Goal: Transaction & Acquisition: Register for event/course

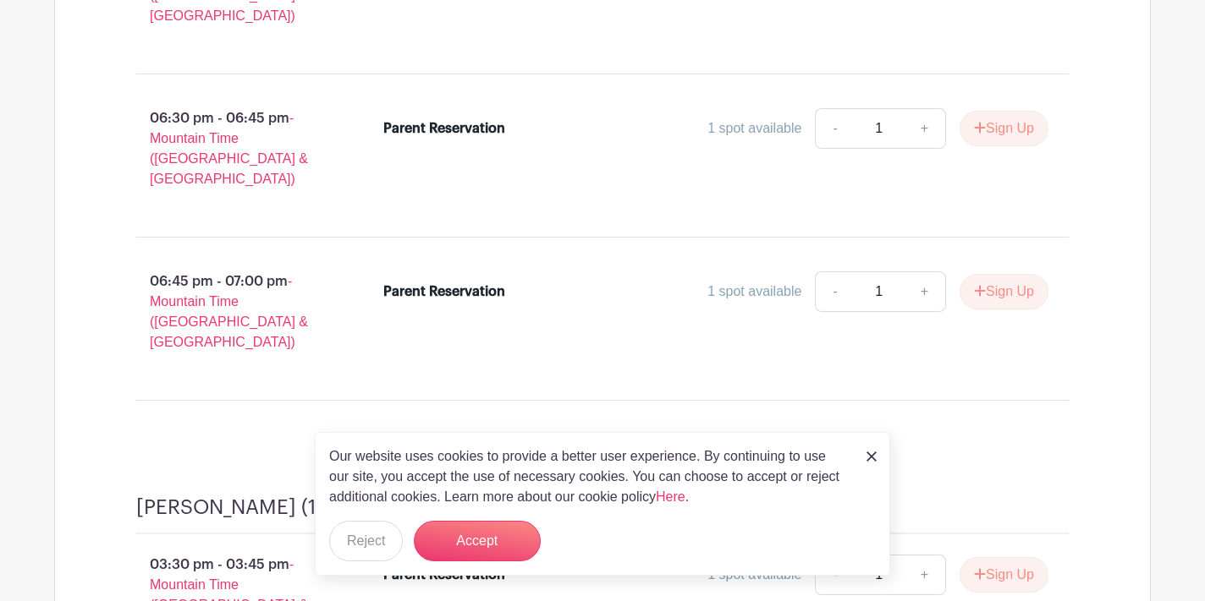
scroll to position [4815, 0]
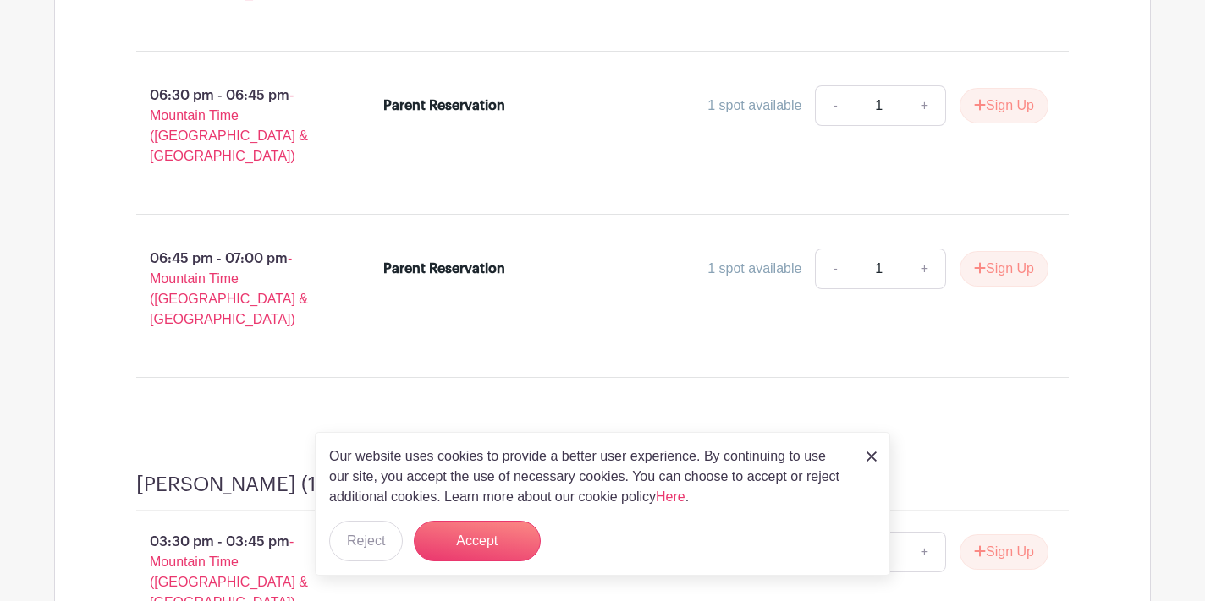
click at [874, 460] on img at bounding box center [871, 457] width 10 height 10
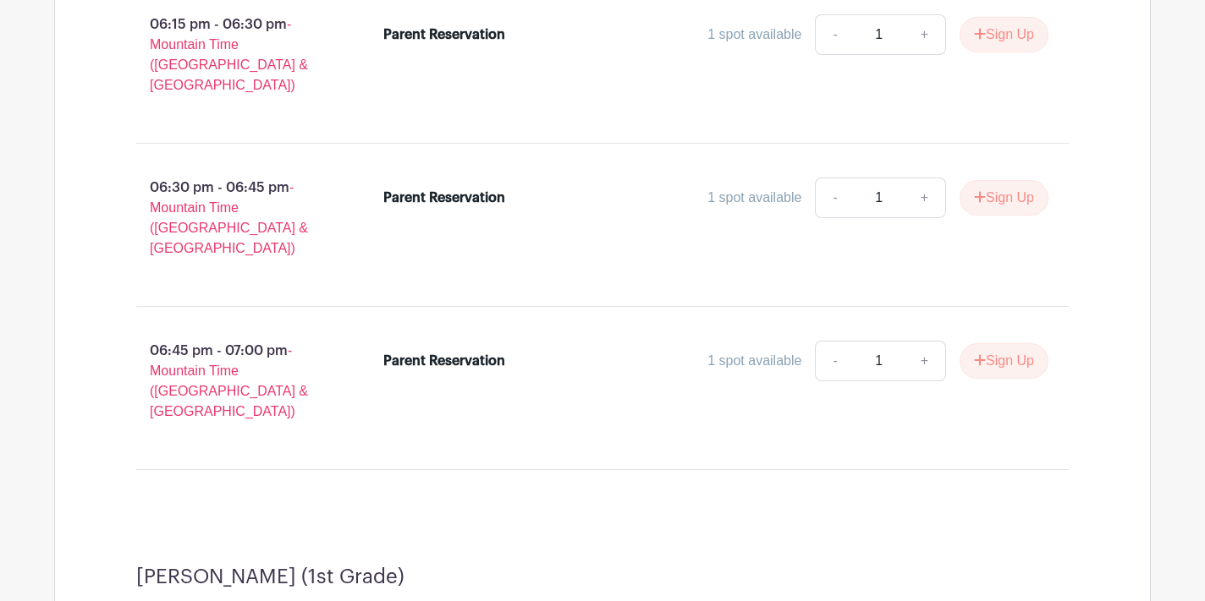
scroll to position [4720, 0]
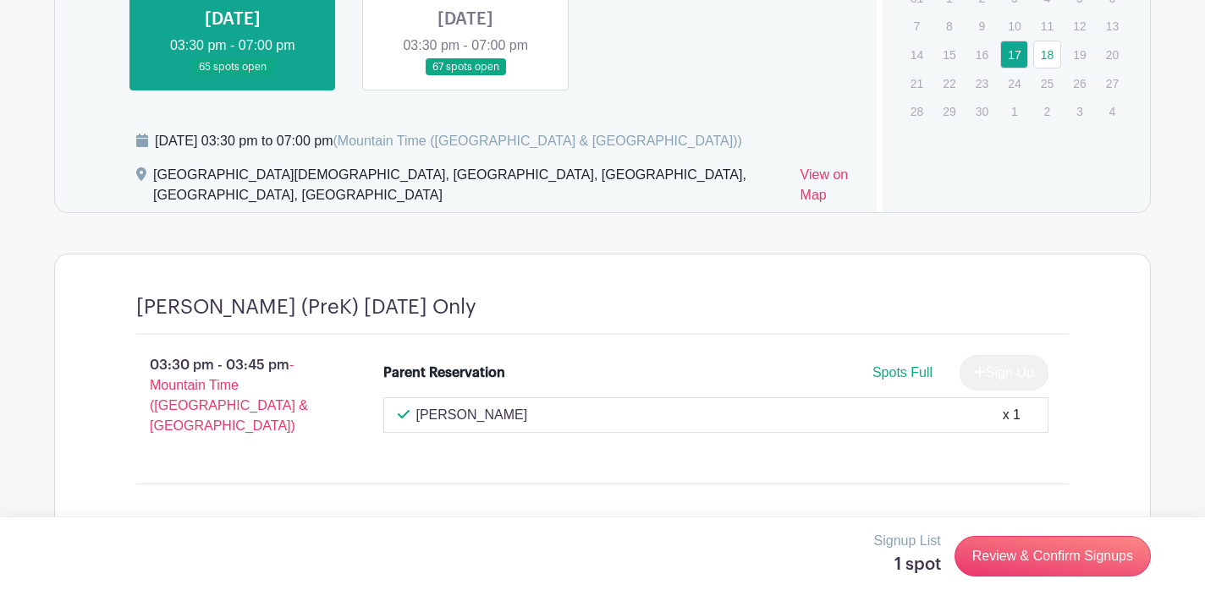
scroll to position [872, 0]
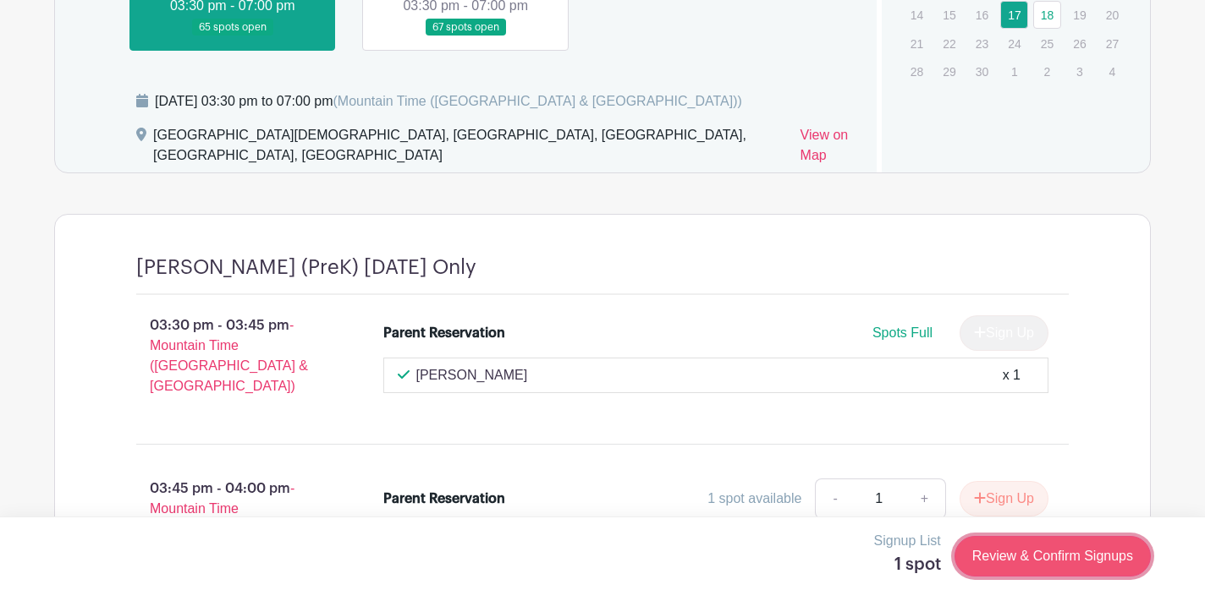
click at [1067, 546] on link "Review & Confirm Signups" at bounding box center [1052, 556] width 196 height 41
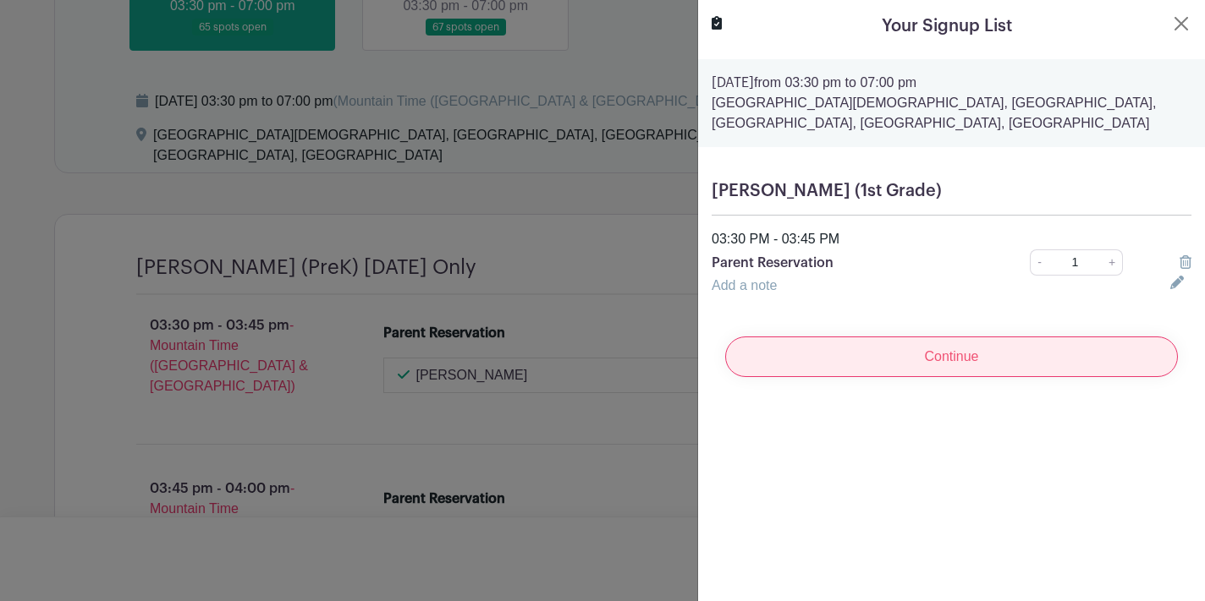
click at [985, 343] on input "Continue" at bounding box center [951, 357] width 453 height 41
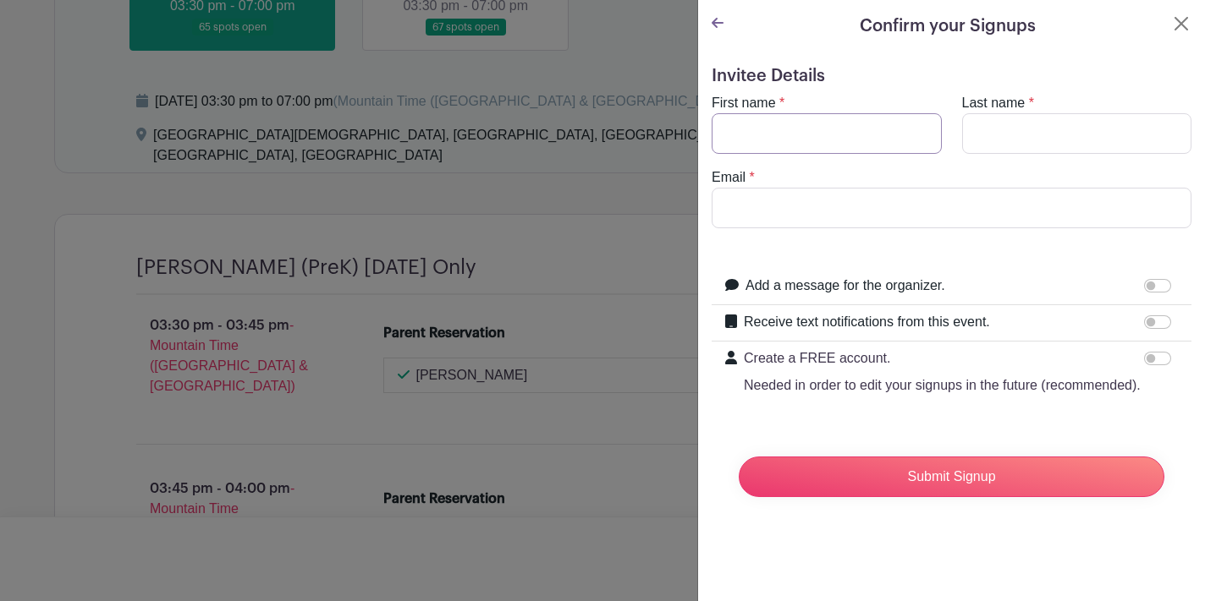
click at [774, 133] on input "First name" at bounding box center [826, 133] width 230 height 41
type input "Tawsha"
type input "[PERSON_NAME]"
type input "t"
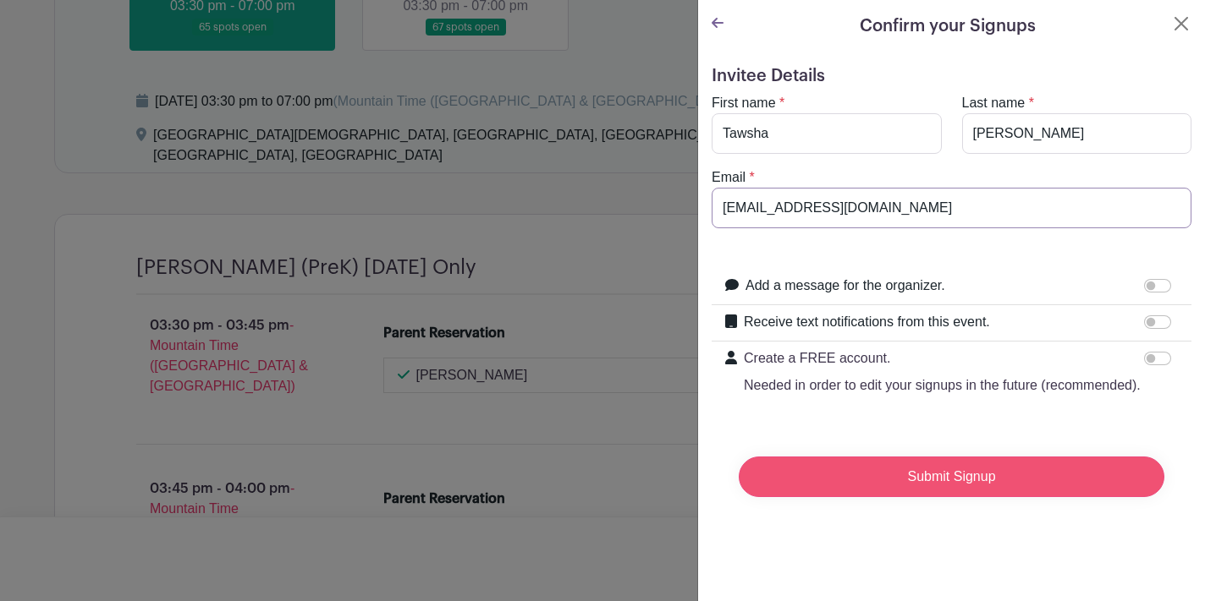
type input "[EMAIL_ADDRESS][DOMAIN_NAME]"
click at [980, 483] on input "Submit Signup" at bounding box center [950, 477] width 425 height 41
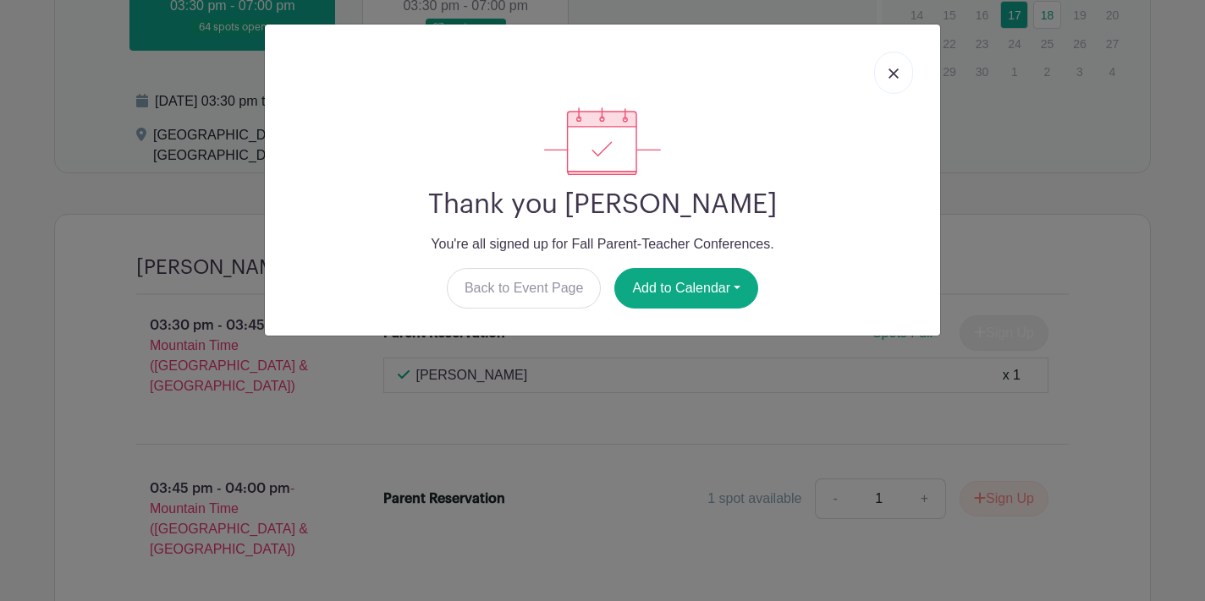
click at [893, 85] on link at bounding box center [893, 73] width 39 height 42
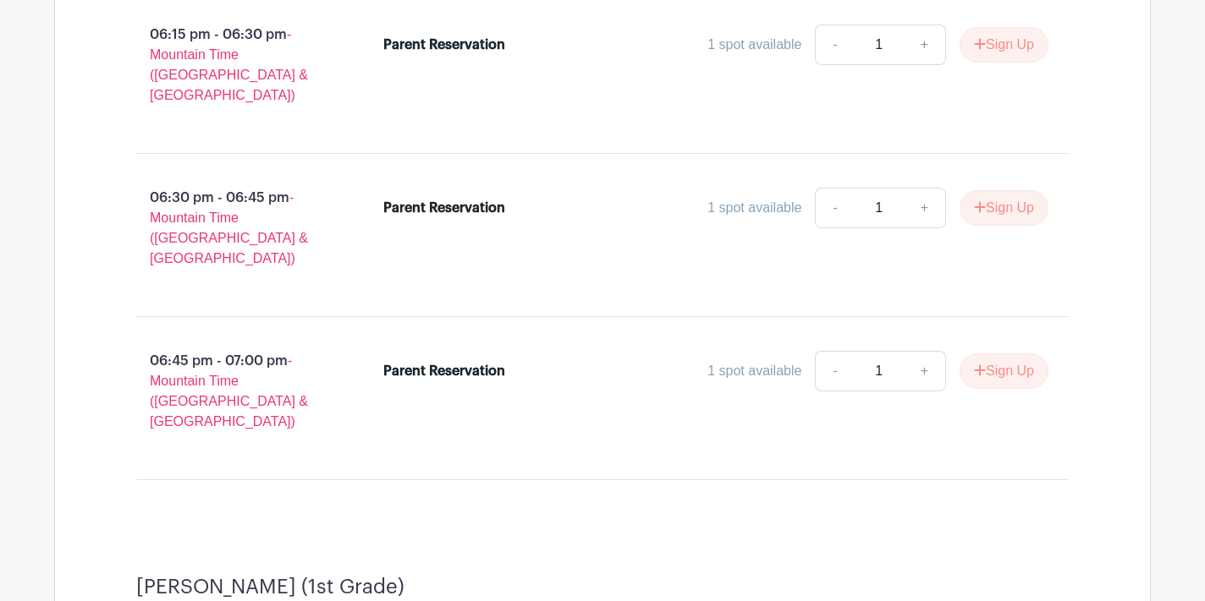
scroll to position [4718, 0]
